Goal: Obtain resource: Download file/media

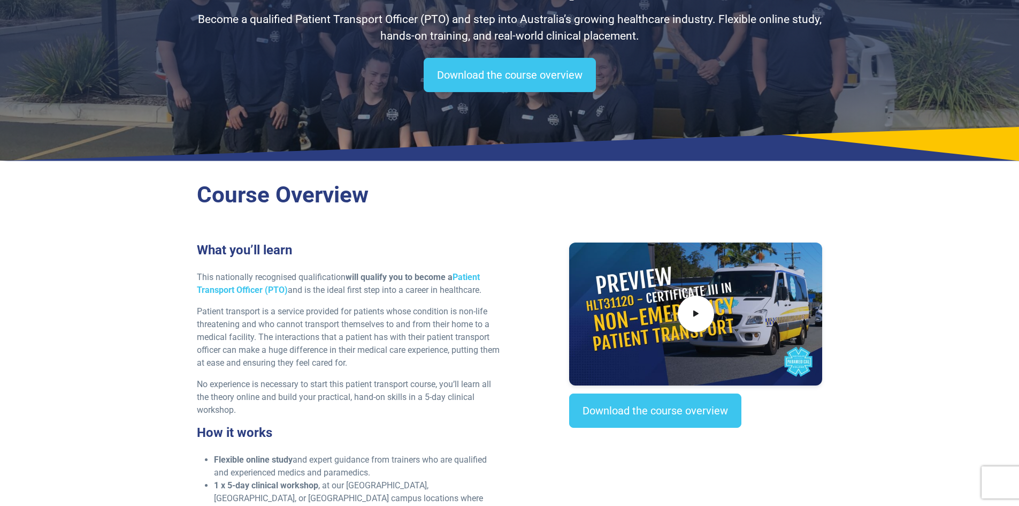
scroll to position [214, 0]
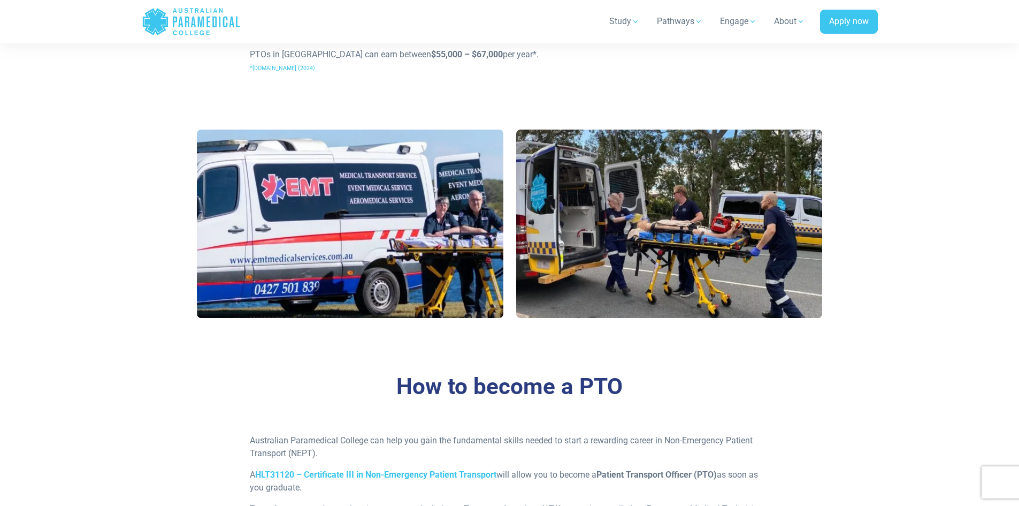
scroll to position [642, 0]
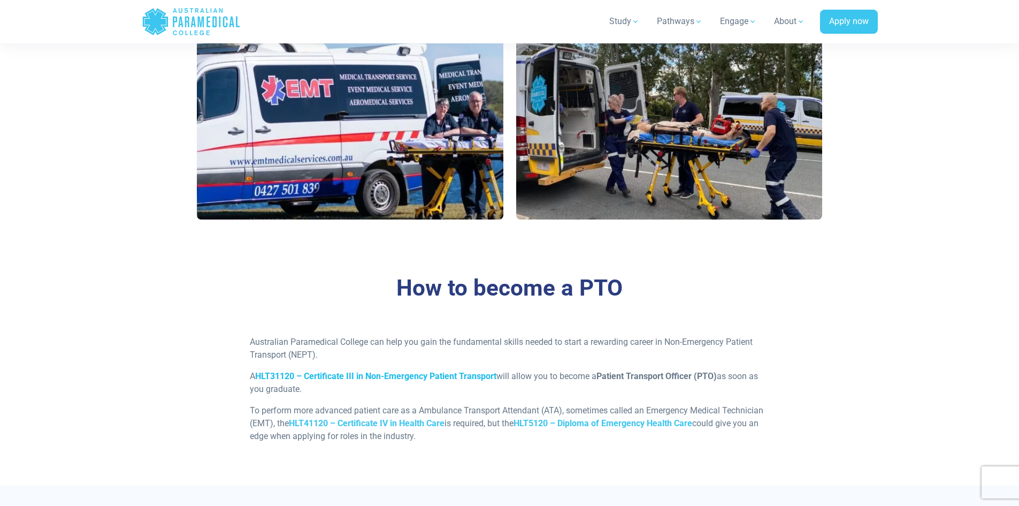
click at [439, 377] on strong "HLT31120 – Certificate III in Non-Emergency Patient Transport" at bounding box center [375, 376] width 241 height 10
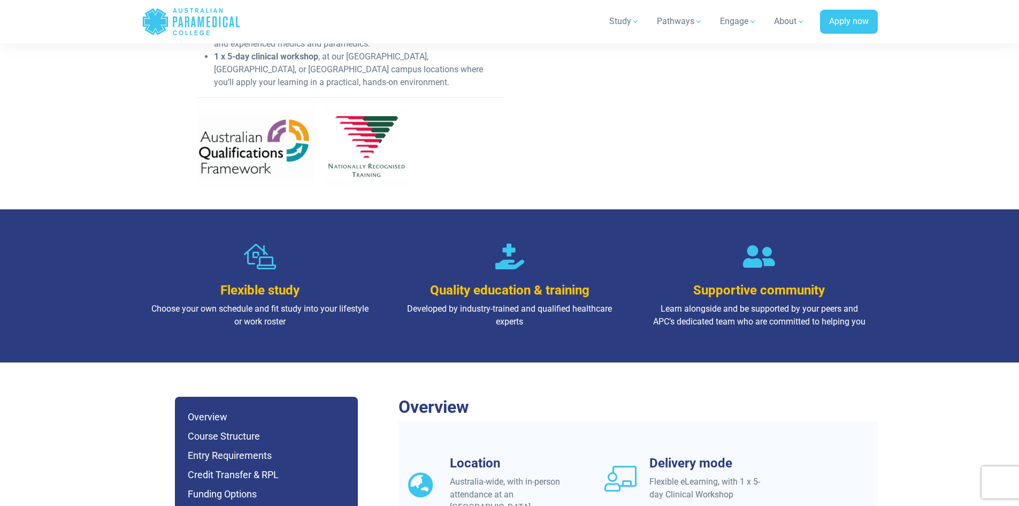
scroll to position [375, 0]
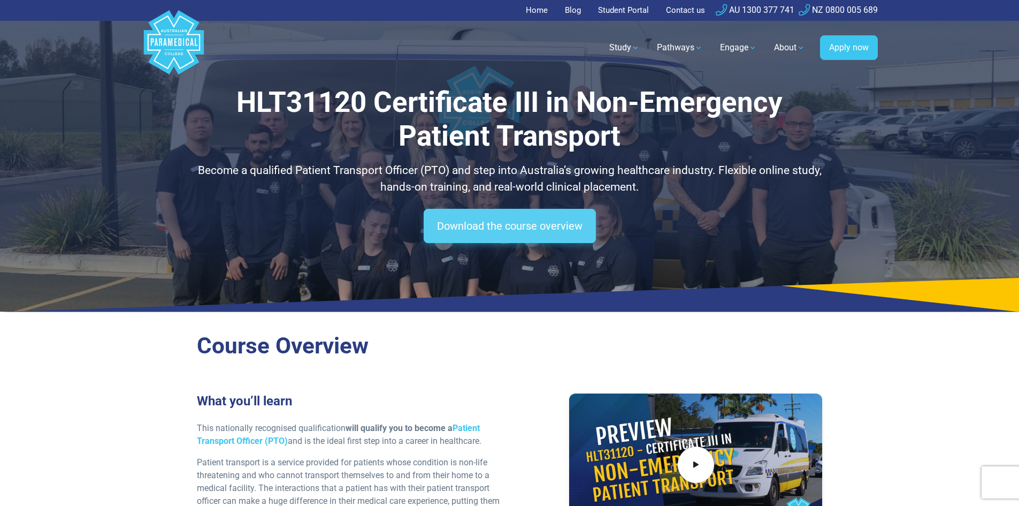
click at [484, 228] on link "Download the course overview" at bounding box center [510, 226] width 172 height 34
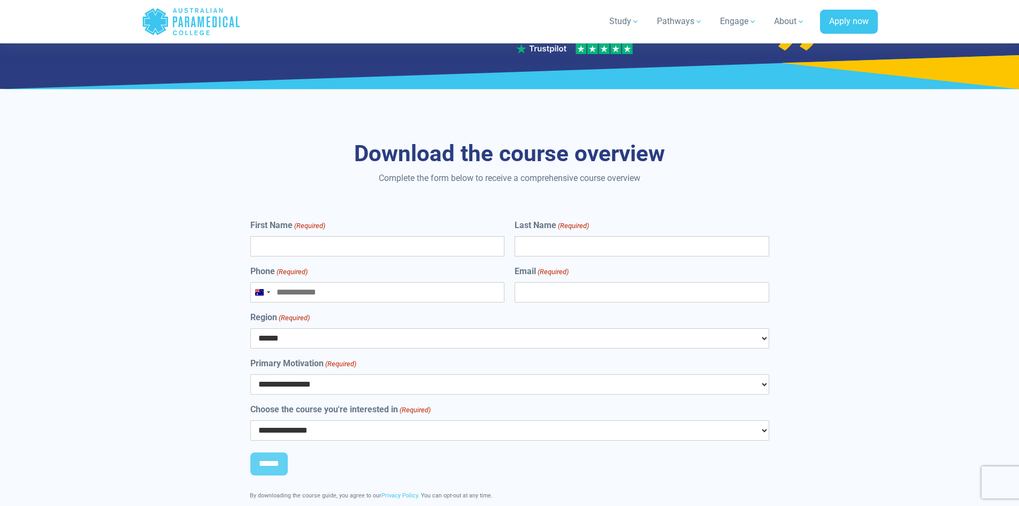
scroll to position [4378, 0]
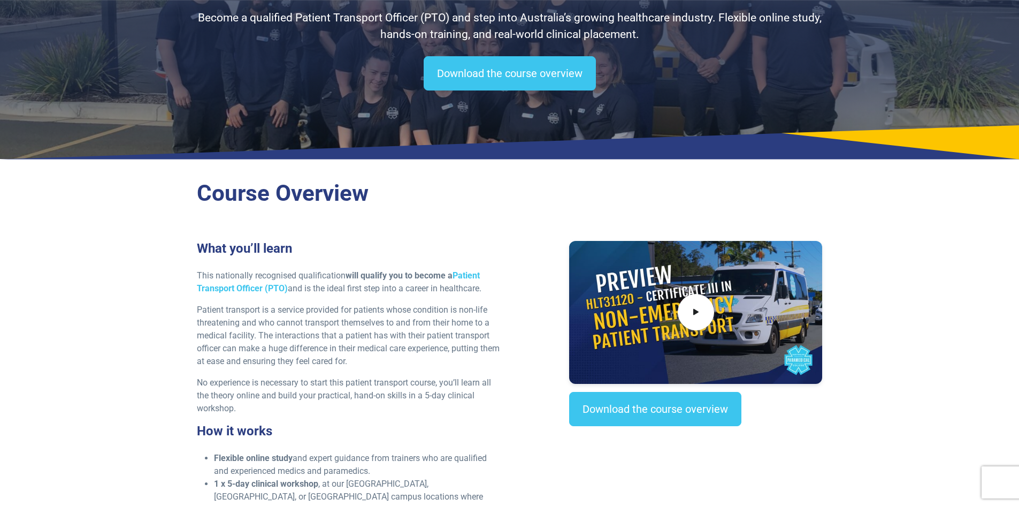
scroll to position [321, 0]
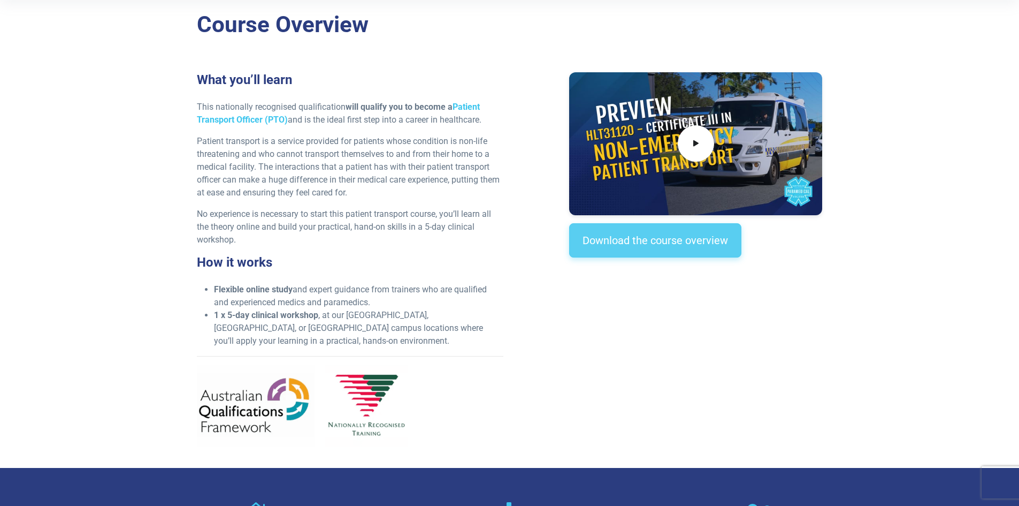
click at [613, 239] on link "Download the course overview" at bounding box center [655, 240] width 172 height 34
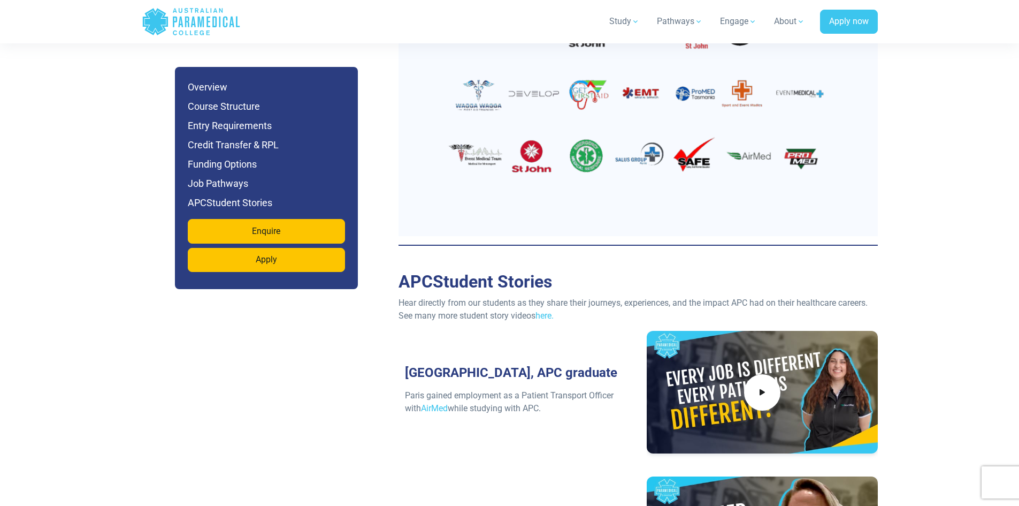
scroll to position [3736, 0]
